Goal: Task Accomplishment & Management: Manage account settings

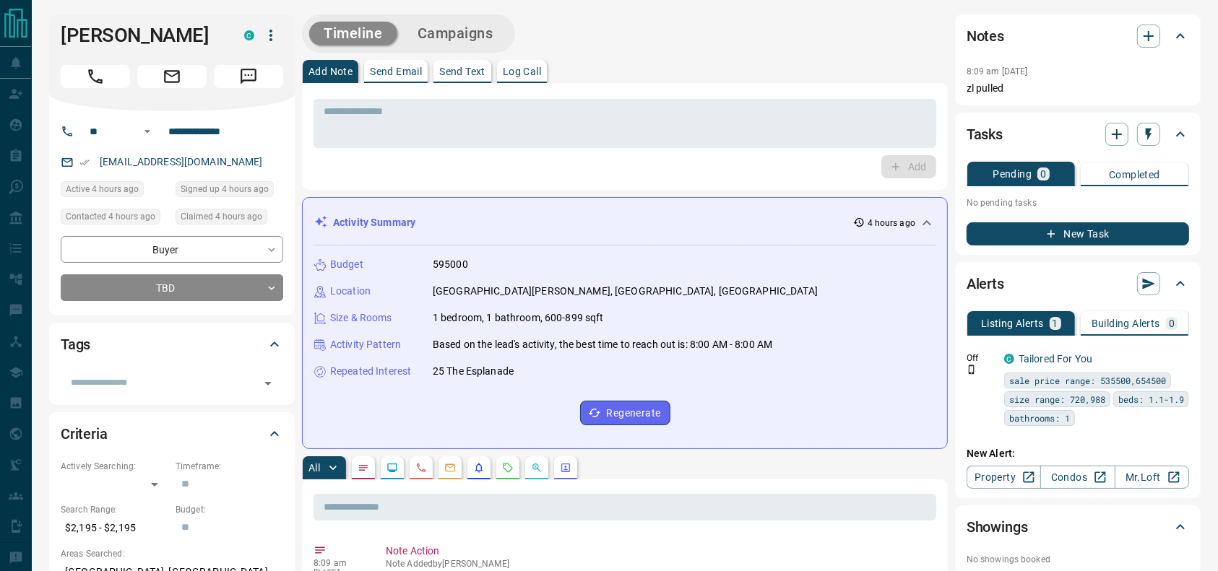
click at [843, 23] on div "Timeline Campaigns" at bounding box center [625, 33] width 646 height 38
click at [812, 35] on div "Timeline Campaigns" at bounding box center [625, 33] width 646 height 38
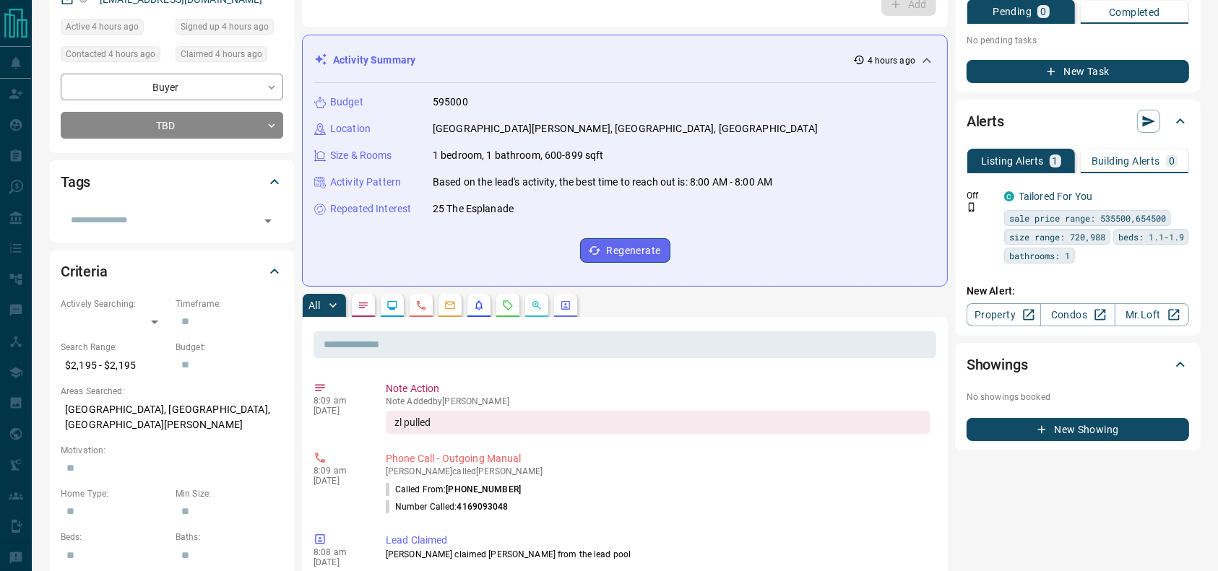
scroll to position [163, 0]
click at [204, 141] on div "**********" at bounding box center [172, 50] width 246 height 204
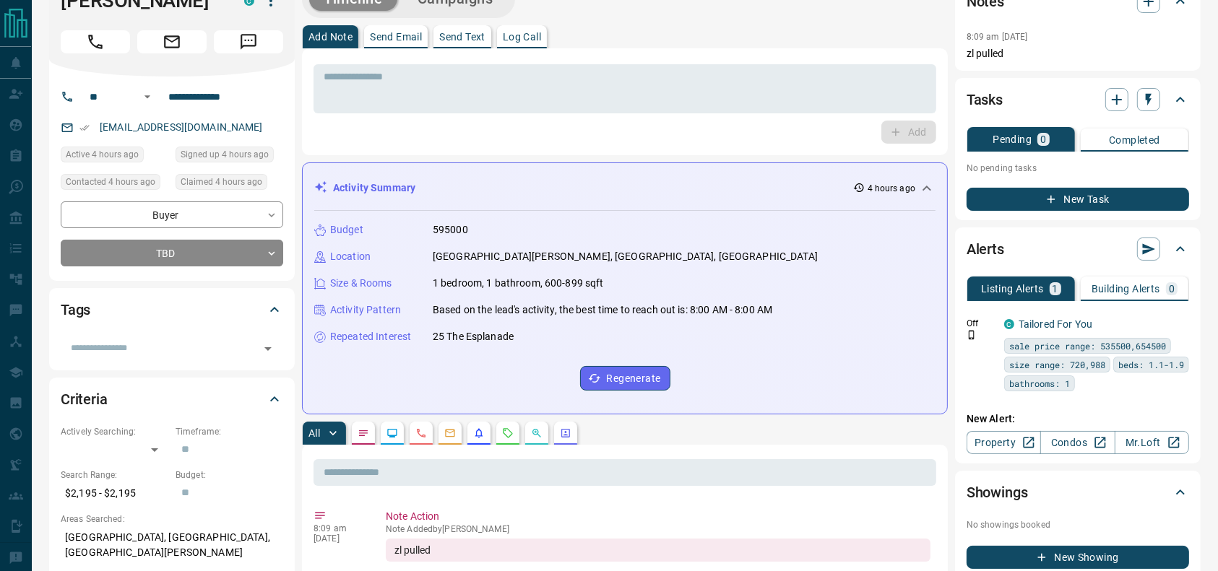
scroll to position [0, 0]
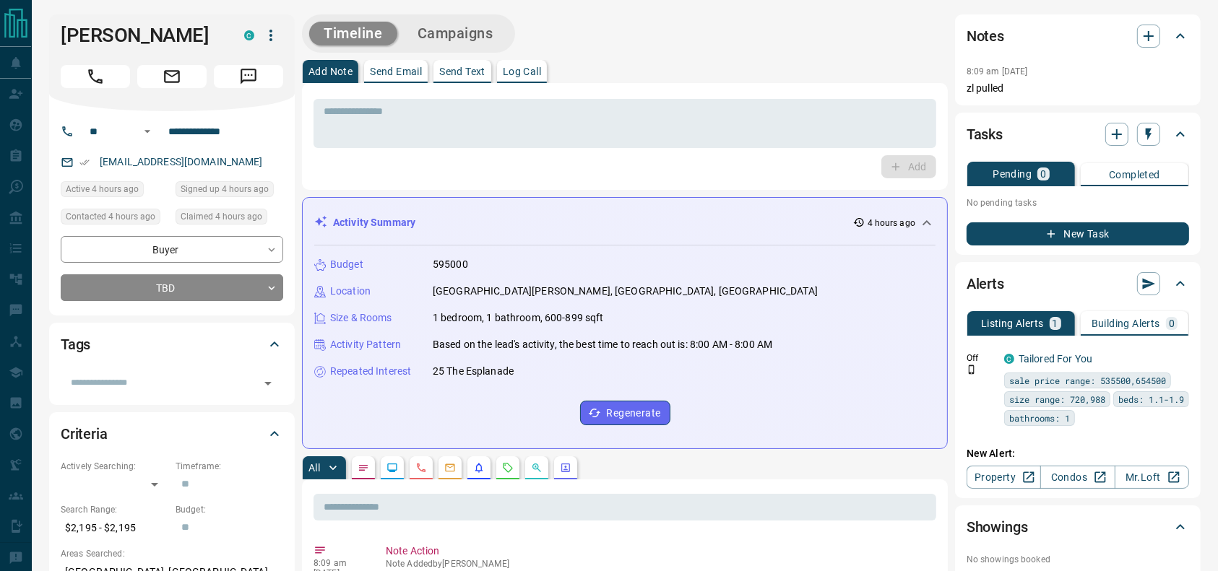
click at [64, 61] on div at bounding box center [172, 73] width 222 height 29
click at [92, 78] on icon "Call" at bounding box center [95, 76] width 14 height 14
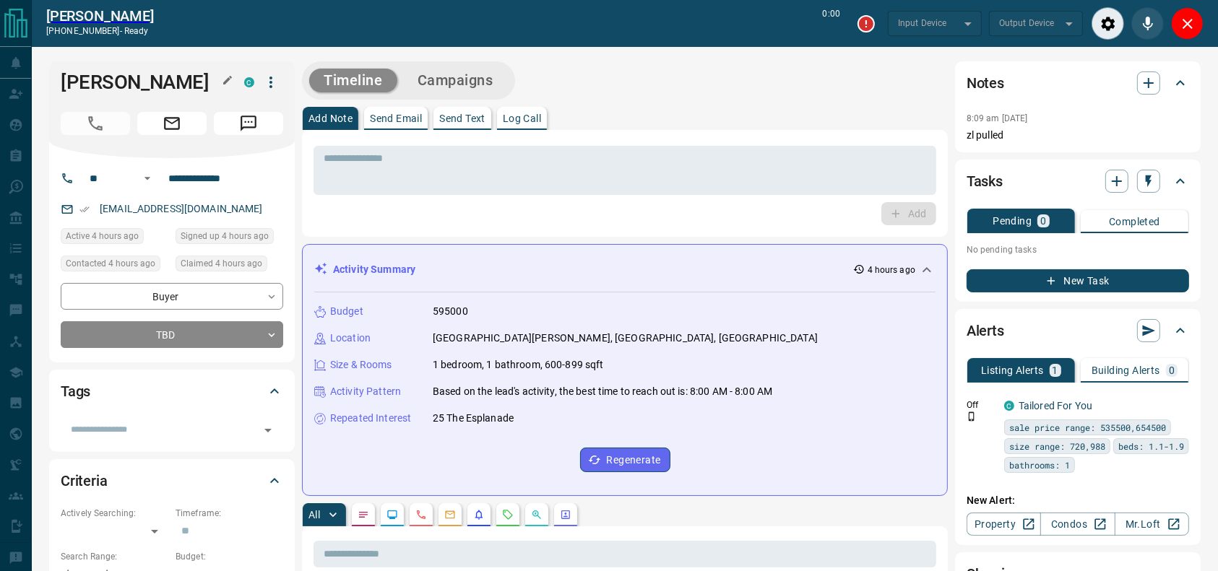
type input "*******"
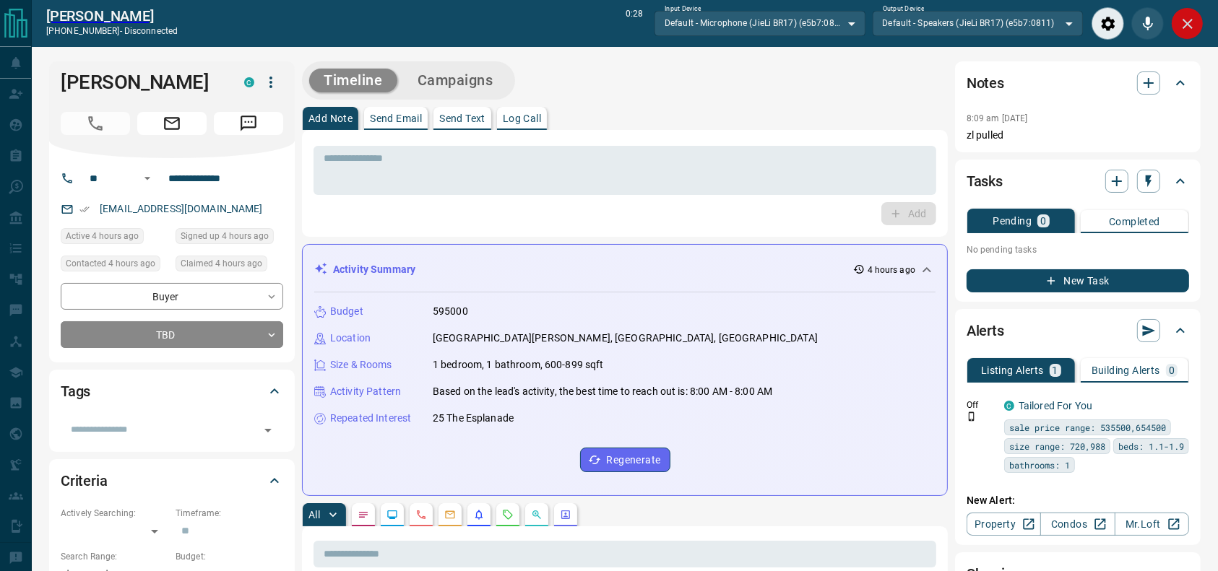
click at [1182, 30] on icon "Close" at bounding box center [1187, 23] width 17 height 17
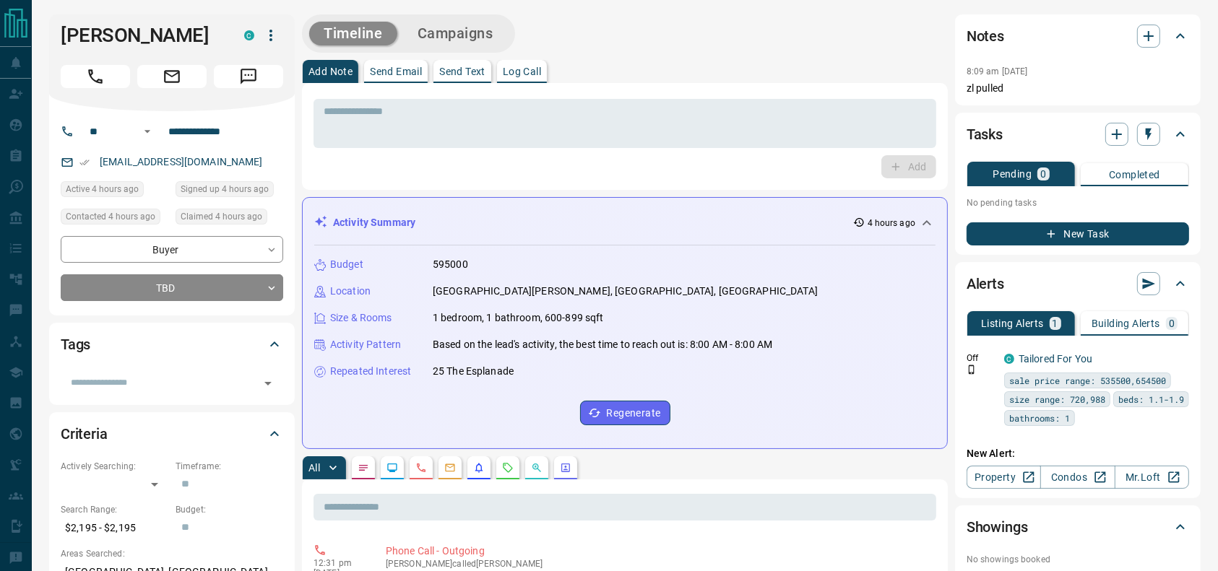
click at [577, 27] on div "Timeline Campaigns" at bounding box center [625, 33] width 646 height 38
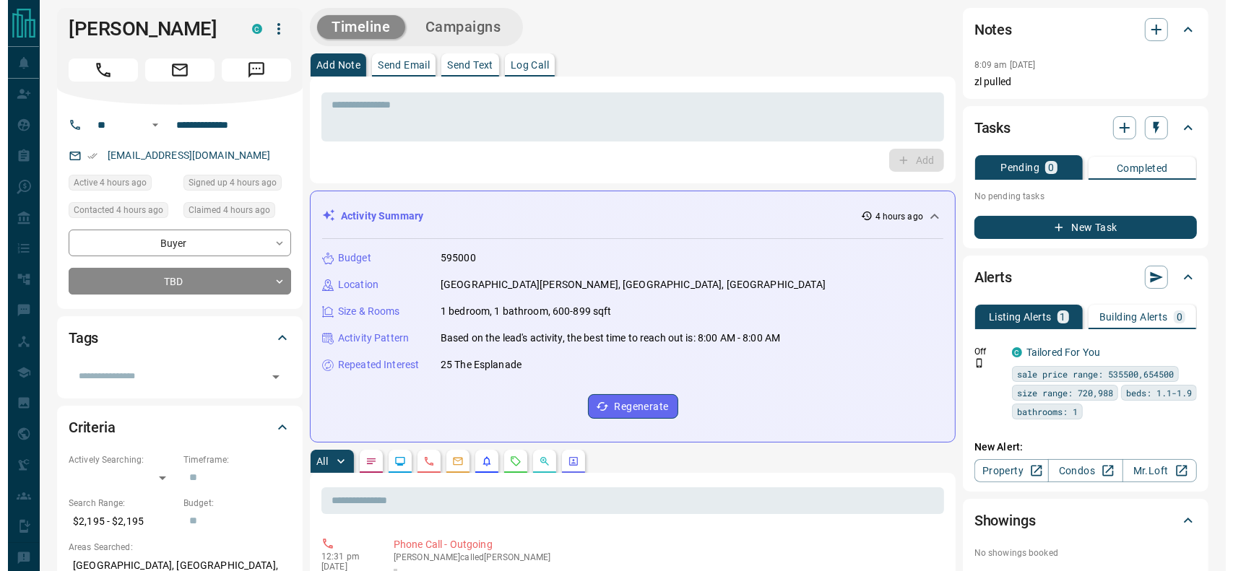
scroll to position [1, 0]
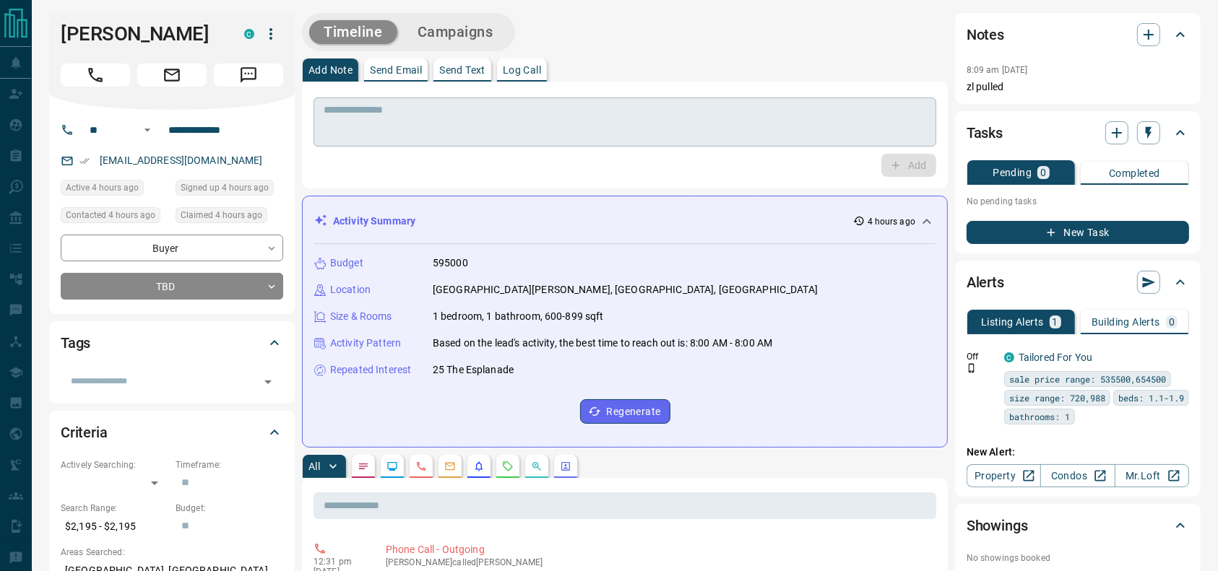
click at [431, 115] on textarea at bounding box center [625, 122] width 602 height 37
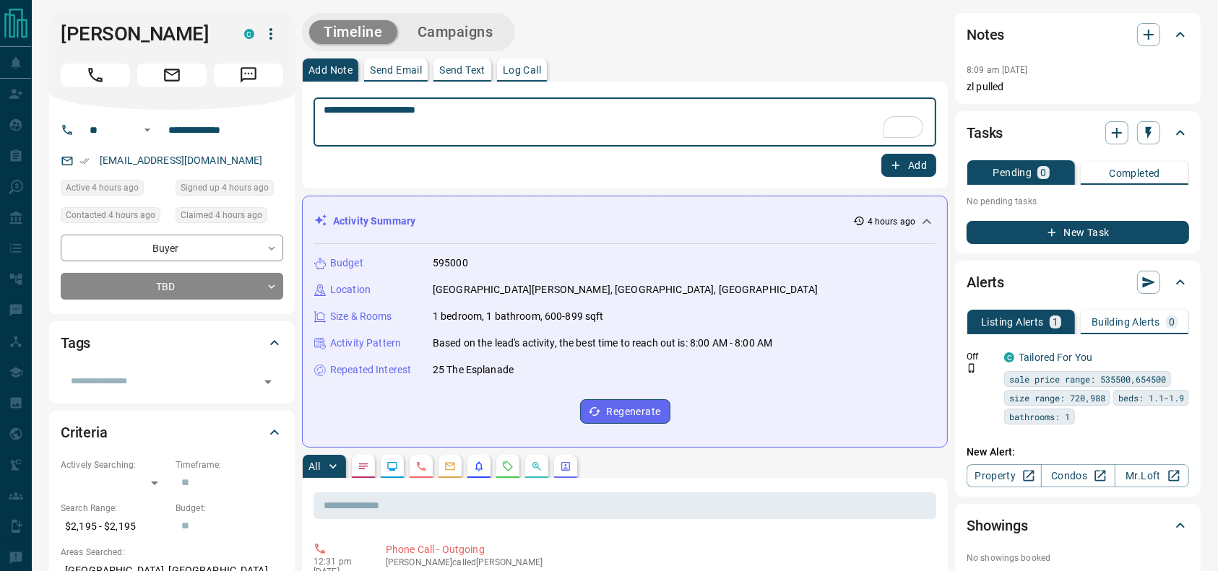
click at [587, 116] on textarea "**********" at bounding box center [625, 122] width 602 height 37
type textarea "**********"
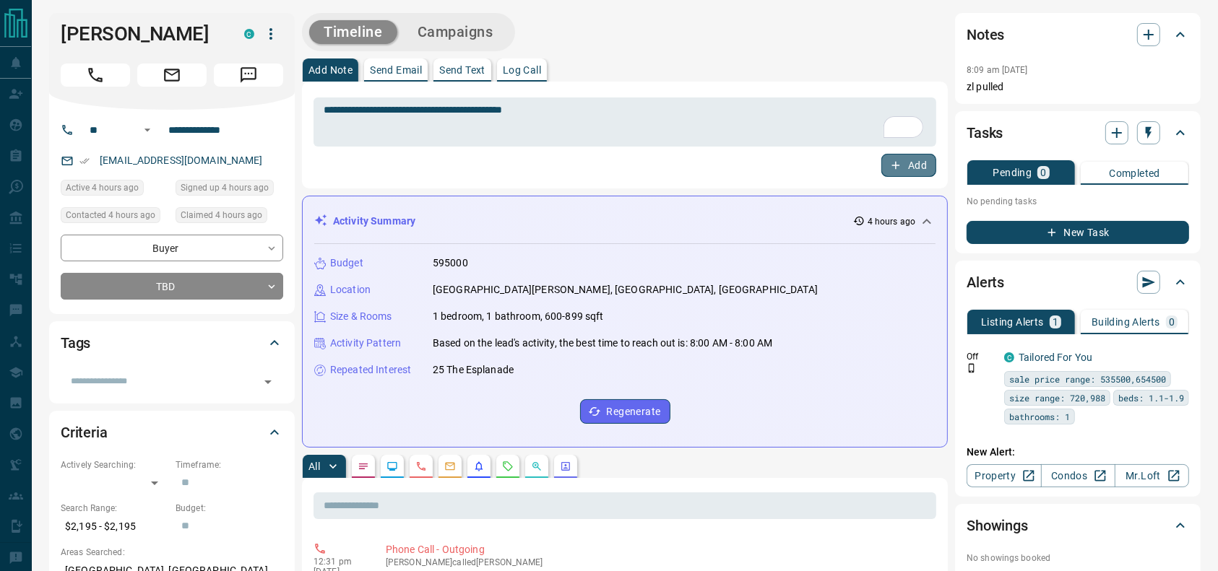
click at [912, 165] on button "Add" at bounding box center [908, 165] width 55 height 23
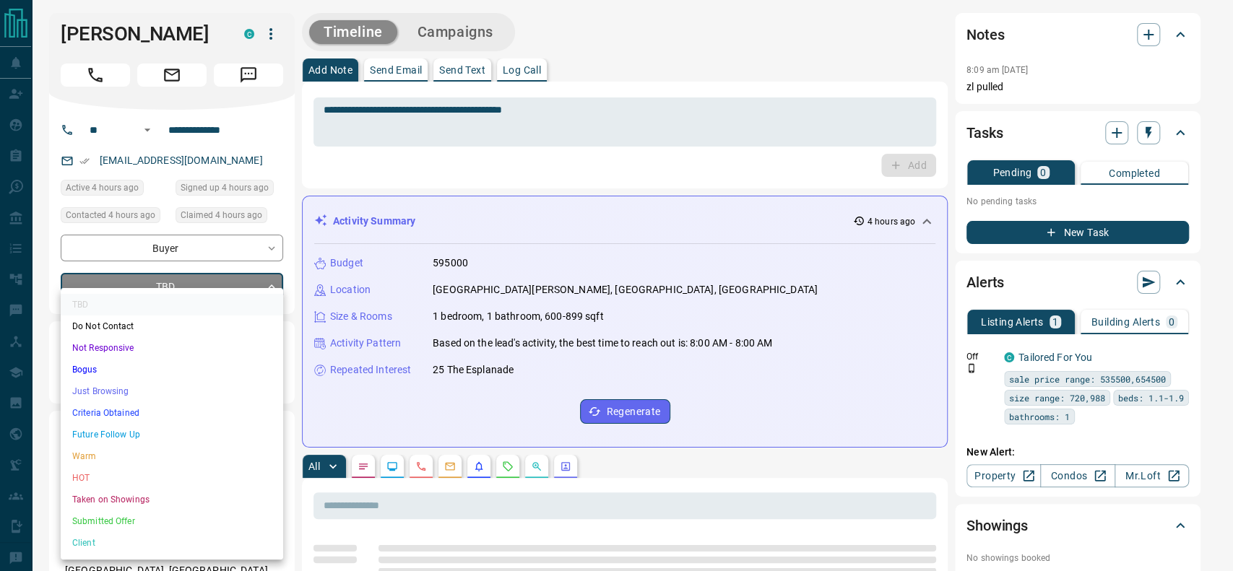
drag, startPoint x: 99, startPoint y: 397, endPoint x: 106, endPoint y: 408, distance: 13.6
click at [106, 408] on ul "TBD Do Not Contact Not Responsive Bogus Just Browsing Criteria Obtained Future …" at bounding box center [172, 424] width 222 height 272
click at [106, 408] on li "Criteria Obtained" at bounding box center [172, 413] width 222 height 22
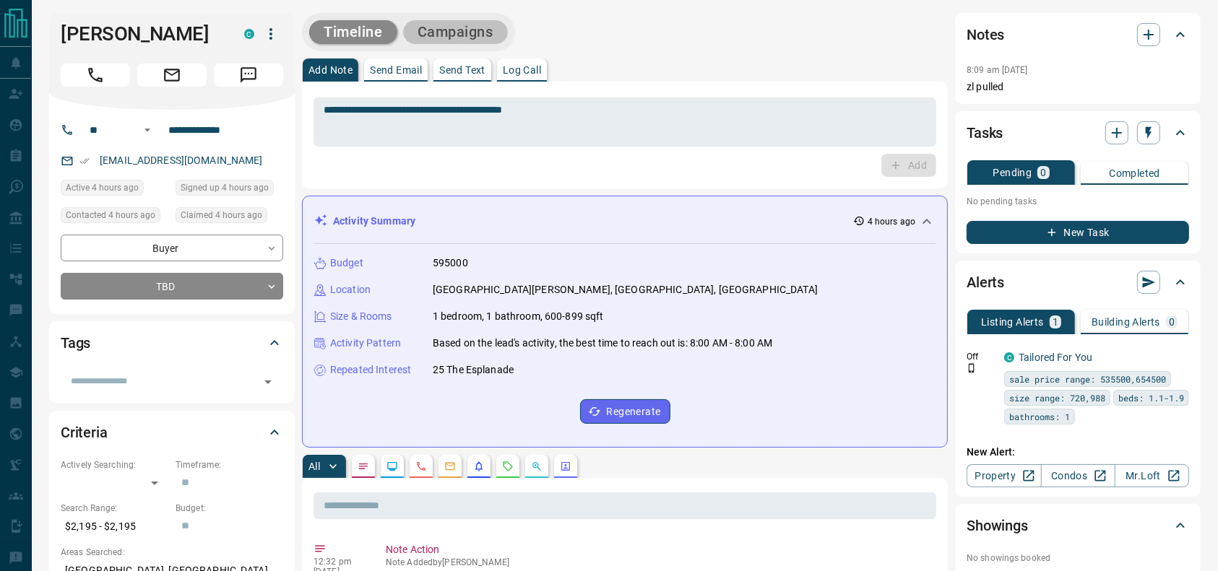
drag, startPoint x: 452, startPoint y: 26, endPoint x: 443, endPoint y: 23, distance: 9.8
click at [443, 23] on button "Campaigns" at bounding box center [455, 32] width 105 height 24
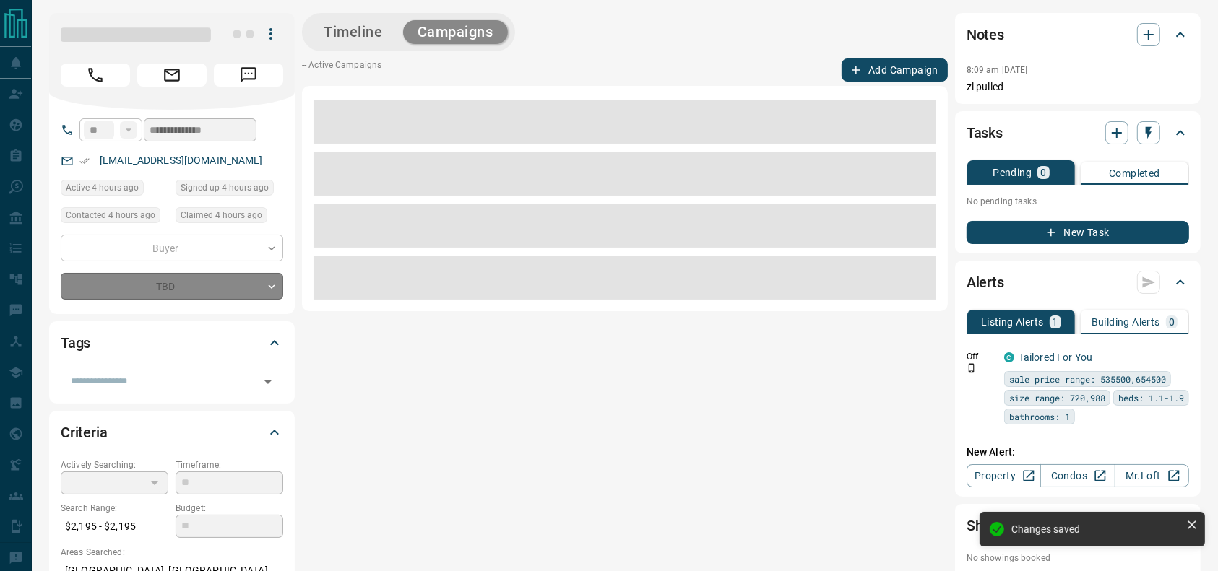
type input "*"
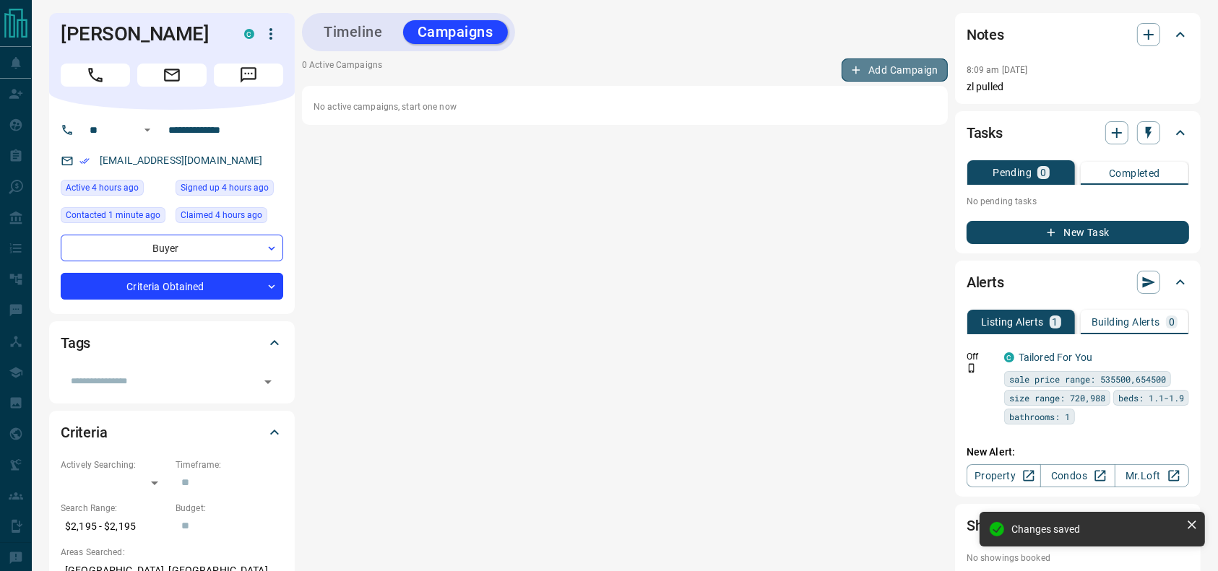
click at [899, 65] on button "Add Campaign" at bounding box center [894, 70] width 106 height 23
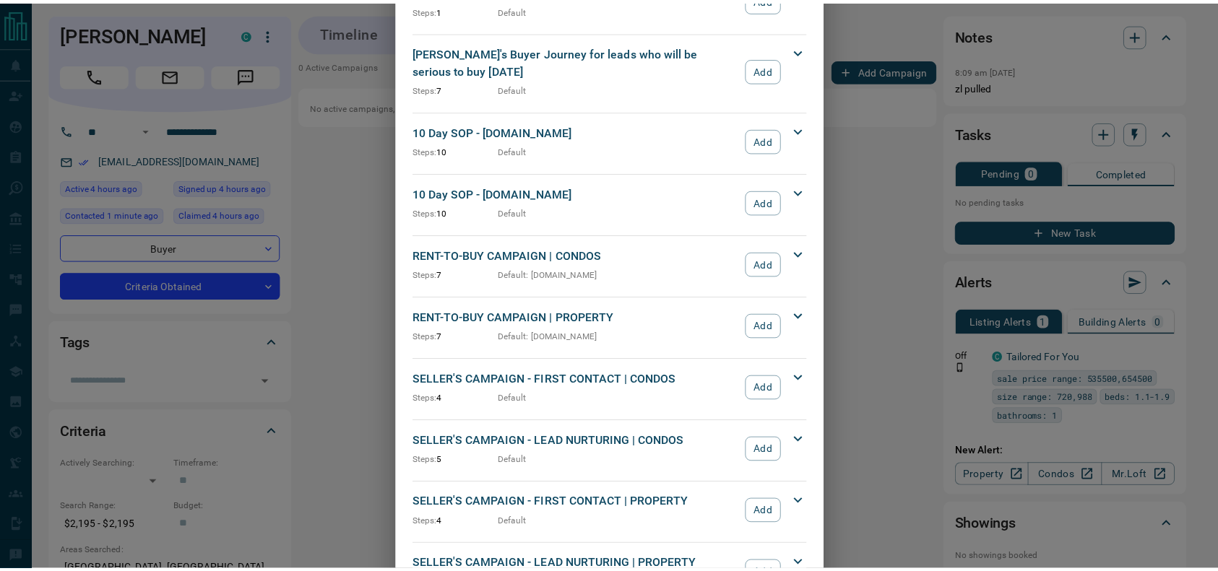
scroll to position [1291, 0]
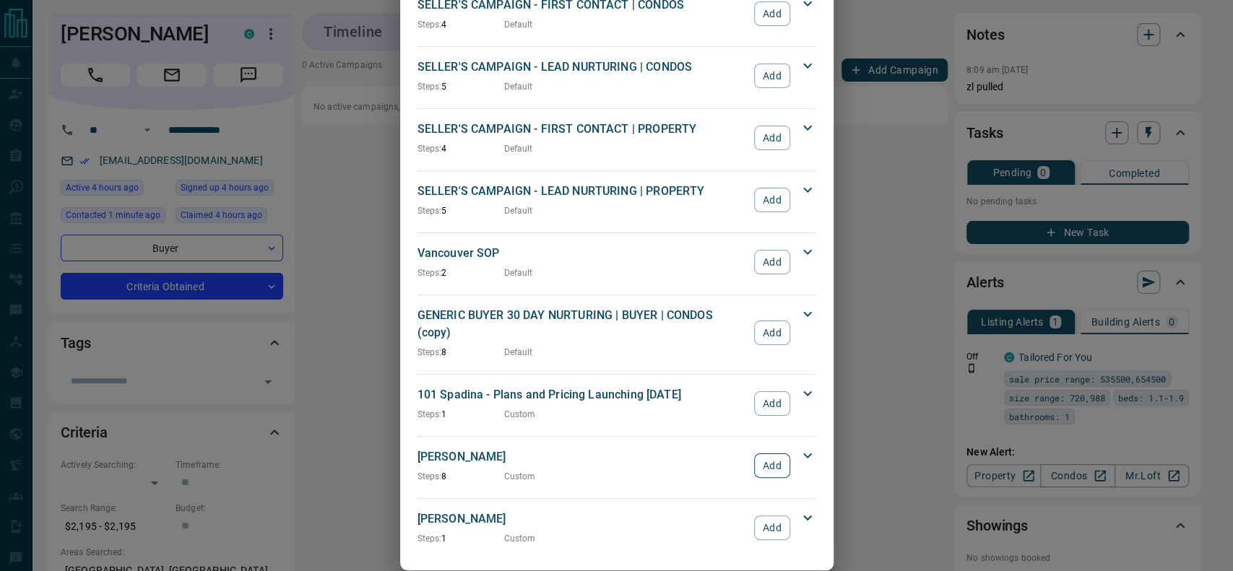
click at [773, 454] on button "Add" at bounding box center [771, 466] width 35 height 25
